Goal: Book appointment/travel/reservation

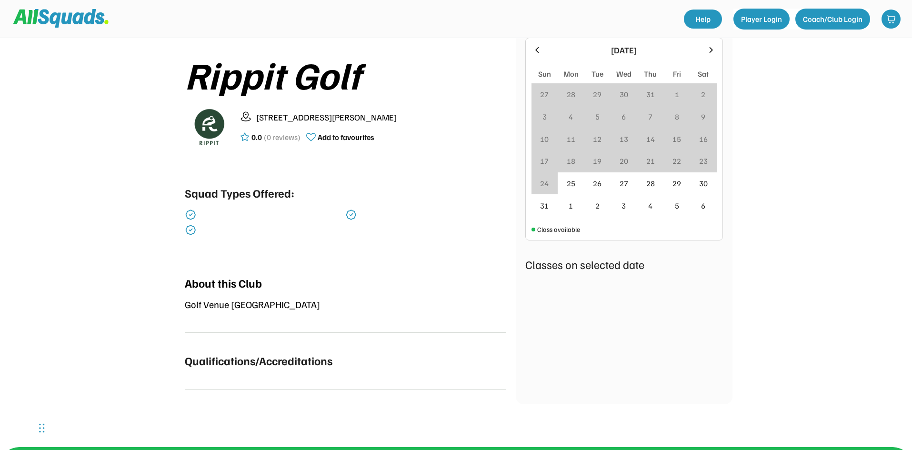
scroll to position [190, 0]
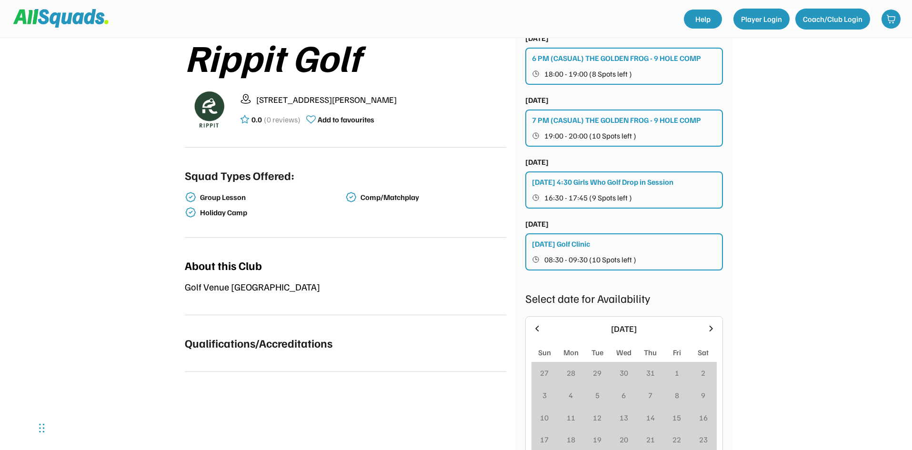
click at [600, 184] on div "Thursday 4:30 Girls Who Golf Drop in Session" at bounding box center [602, 181] width 141 height 11
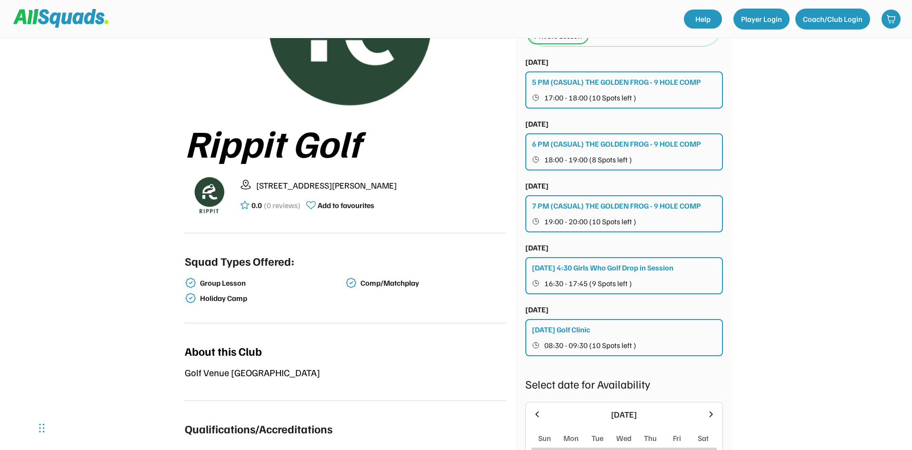
scroll to position [48, 0]
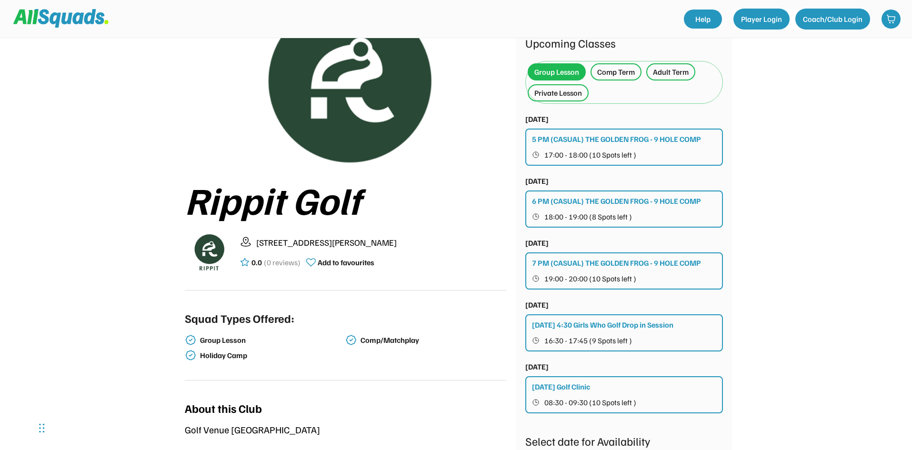
click at [567, 90] on div "Private Lesson" at bounding box center [558, 92] width 48 height 11
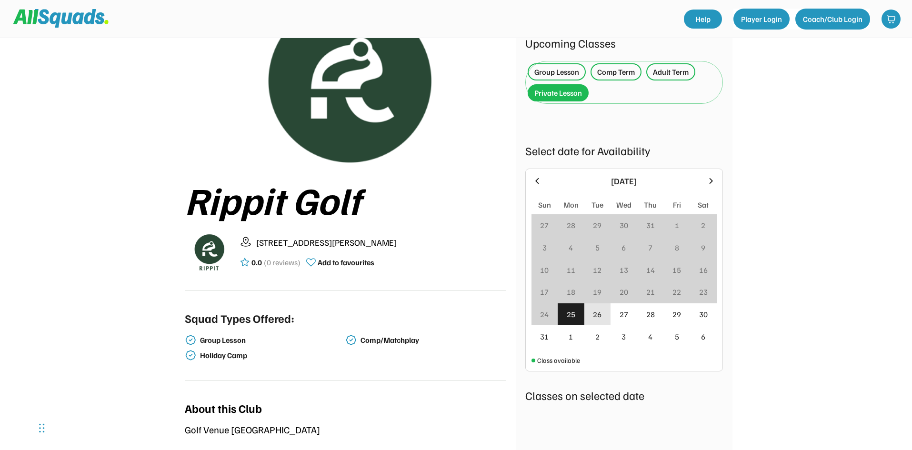
click at [604, 317] on div "26" at bounding box center [597, 314] width 27 height 22
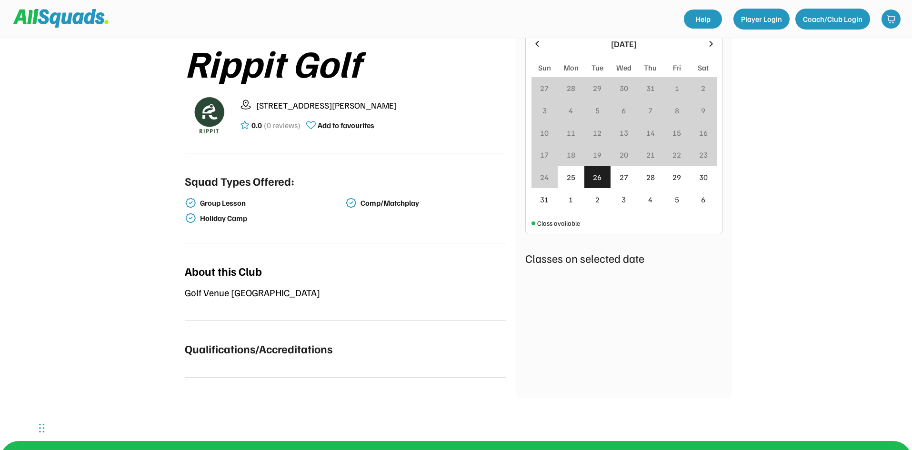
scroll to position [190, 0]
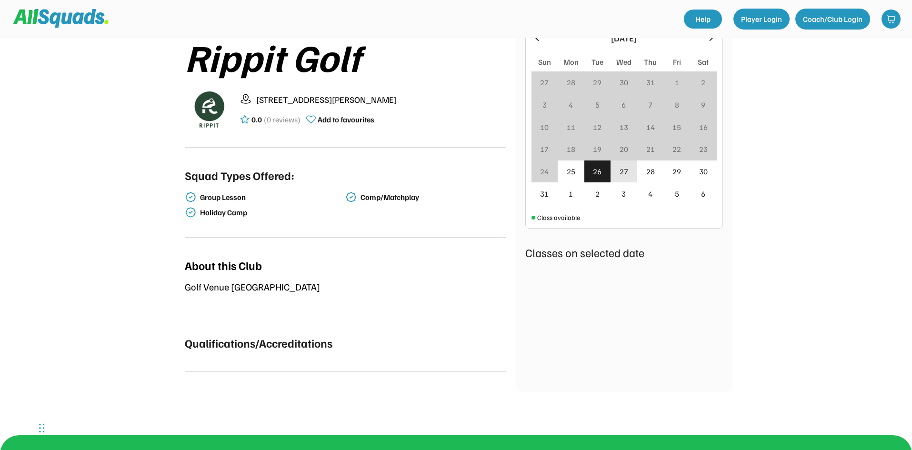
click at [627, 179] on div "27" at bounding box center [623, 171] width 27 height 22
click at [649, 174] on div "28" at bounding box center [650, 171] width 9 height 11
click at [679, 168] on div "29" at bounding box center [676, 169] width 9 height 11
click at [570, 173] on div "25" at bounding box center [571, 170] width 27 height 27
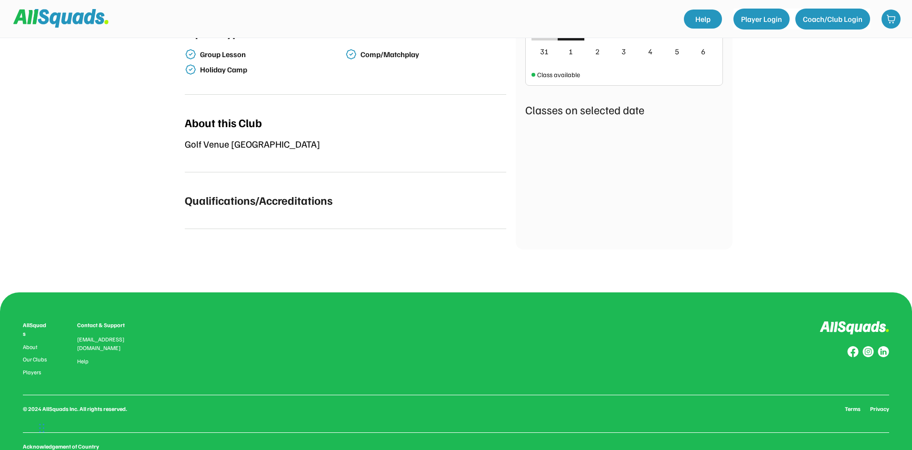
scroll to position [143, 0]
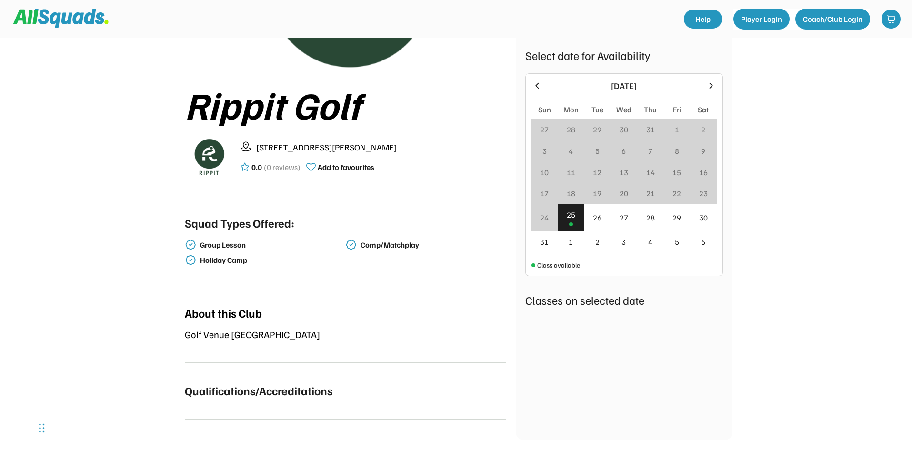
click at [711, 81] on icon at bounding box center [711, 85] width 10 height 10
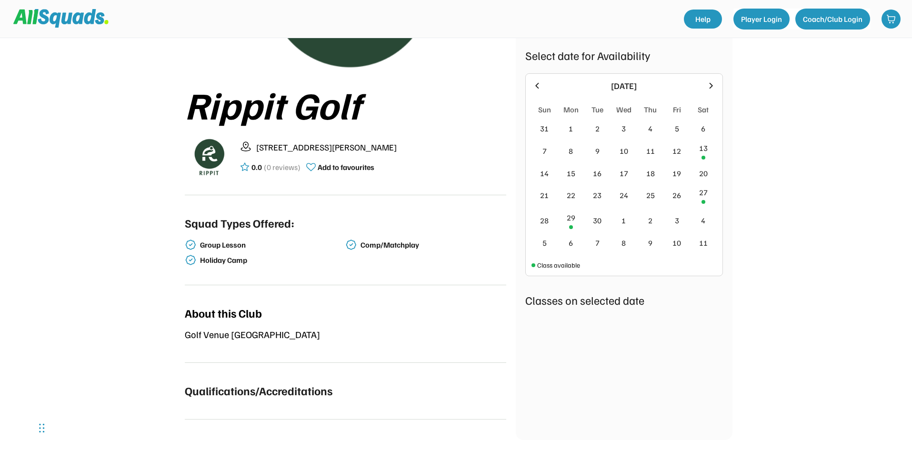
click at [536, 84] on icon at bounding box center [537, 85] width 10 height 10
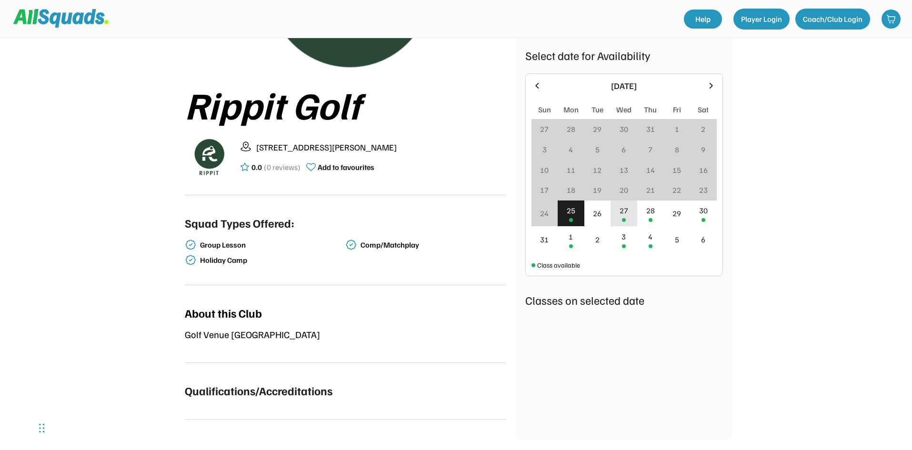
click at [629, 208] on div "27" at bounding box center [623, 213] width 27 height 26
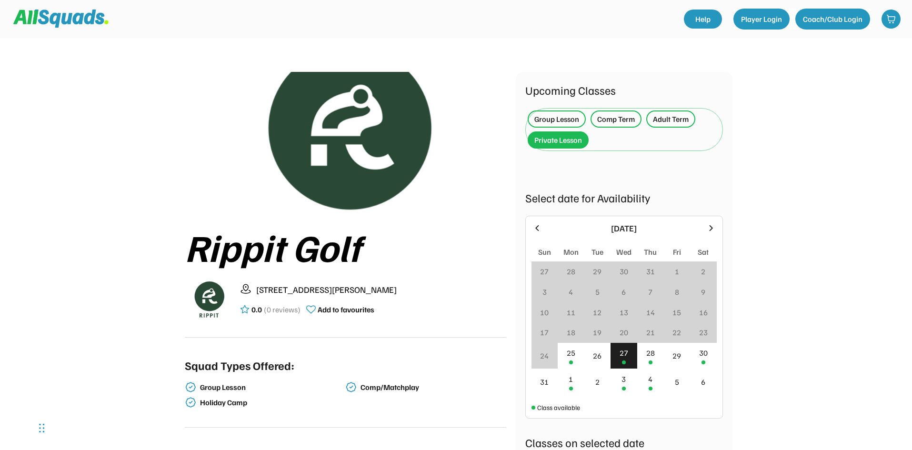
scroll to position [0, 0]
click at [569, 119] on div "Group Lesson" at bounding box center [556, 119] width 45 height 11
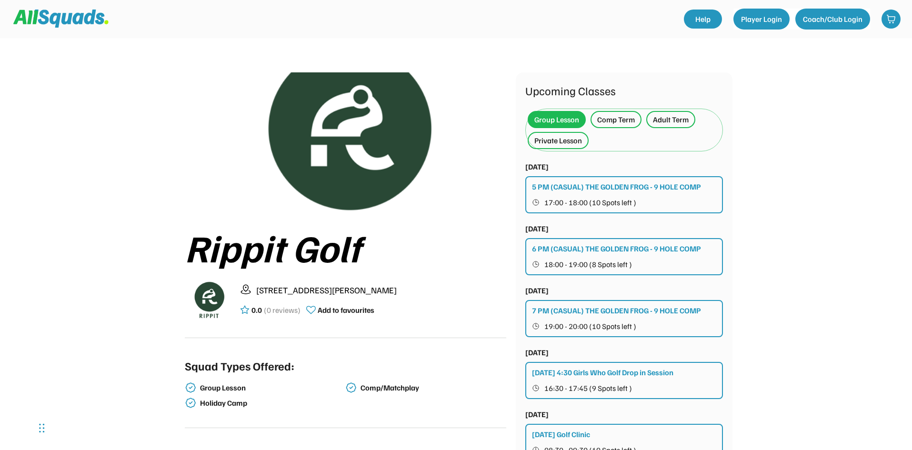
click at [618, 121] on div "Comp Term" at bounding box center [616, 119] width 38 height 11
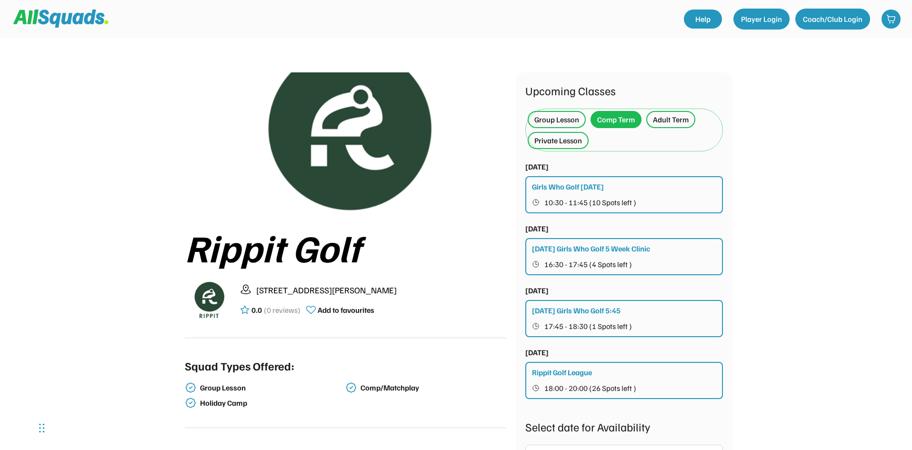
click at [561, 124] on div "Group Lesson" at bounding box center [556, 119] width 45 height 11
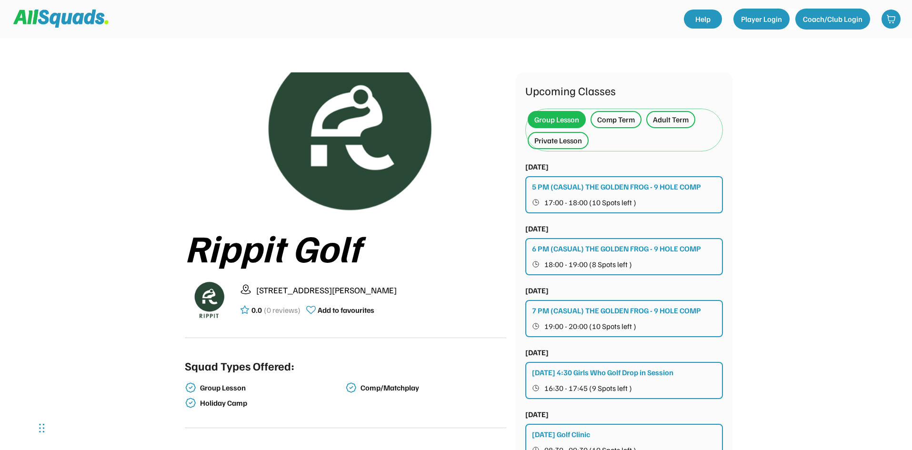
click at [673, 125] on div "Adult Term" at bounding box center [671, 119] width 36 height 11
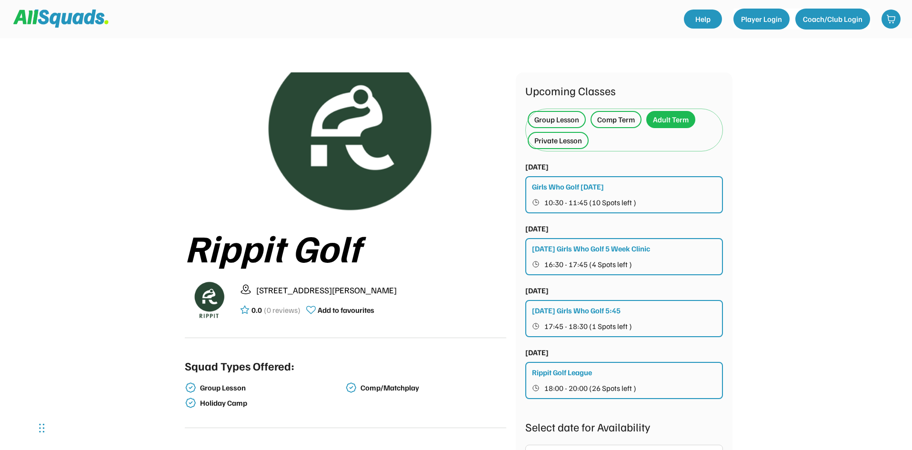
click at [565, 124] on div "Group Lesson" at bounding box center [556, 119] width 45 height 11
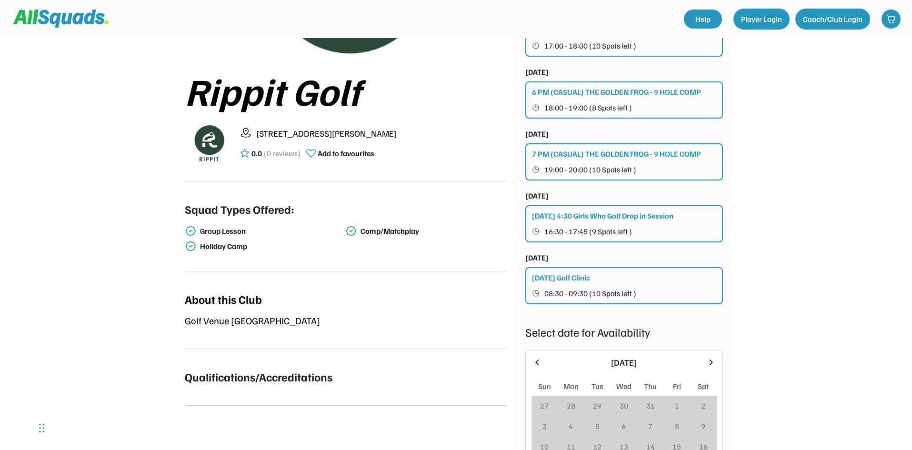
scroll to position [190, 0]
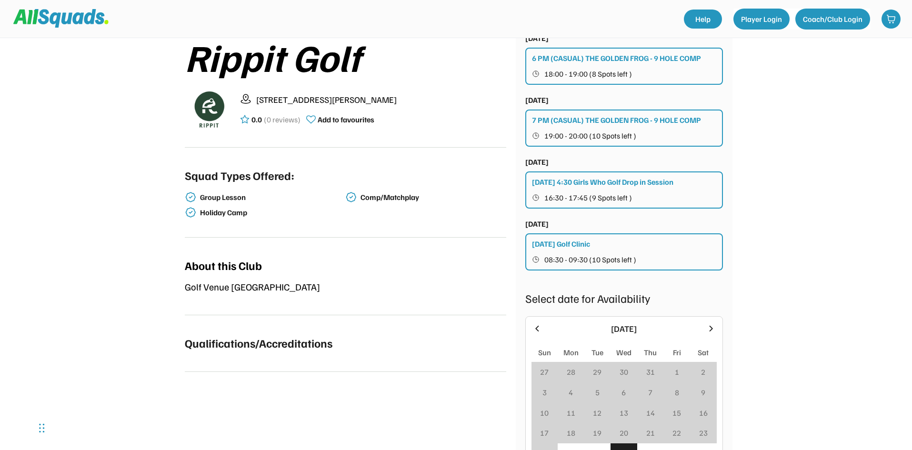
click at [579, 256] on span "08:30 - 09:30 (10 Spots left )" at bounding box center [590, 260] width 92 height 8
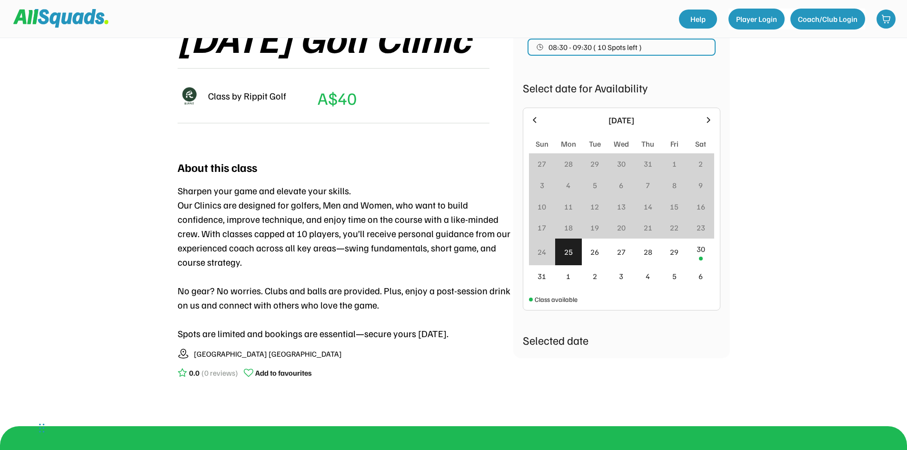
scroll to position [15, 0]
